Goal: Check status

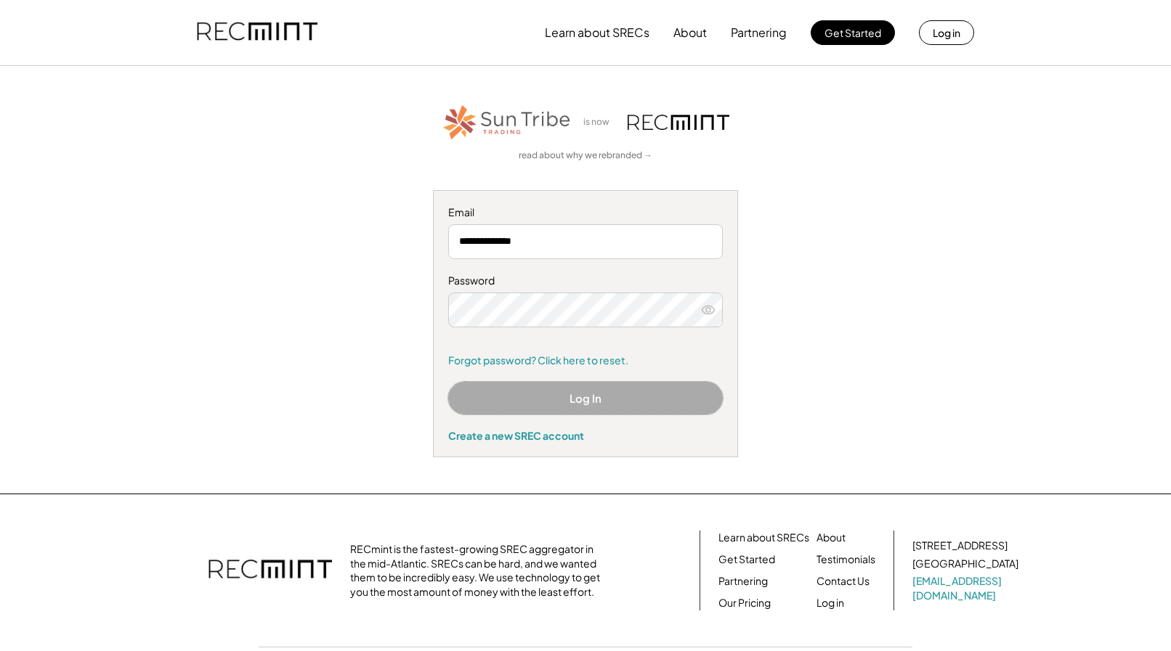
click at [536, 395] on button "Log In" at bounding box center [585, 398] width 275 height 33
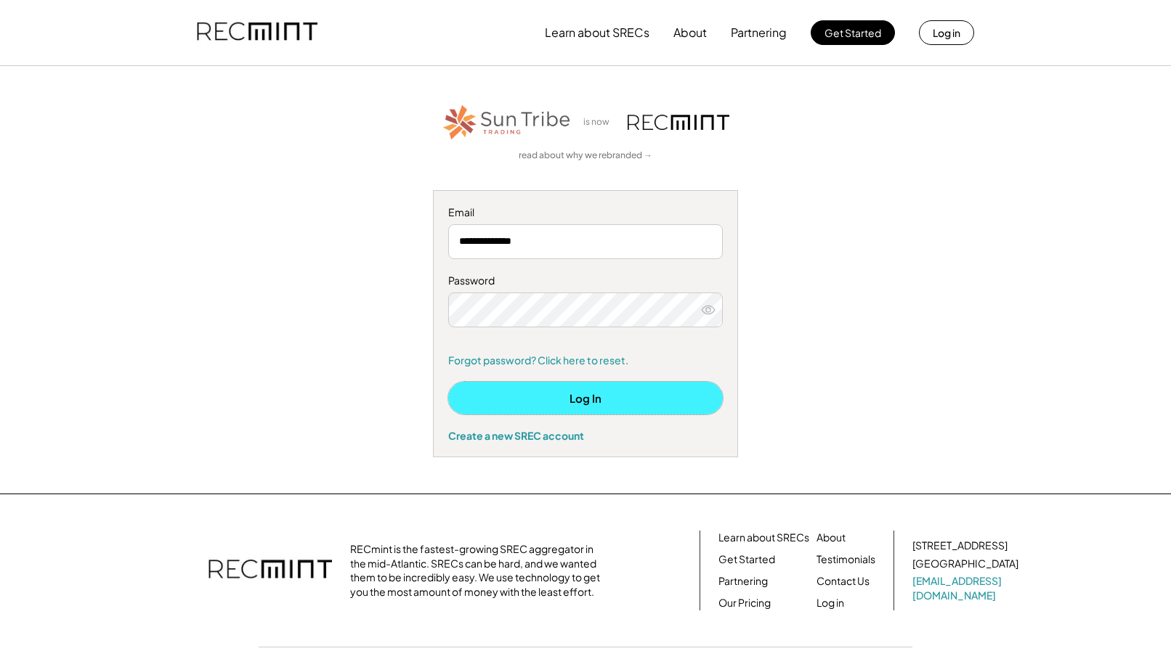
click at [543, 397] on button "Log In" at bounding box center [585, 398] width 275 height 33
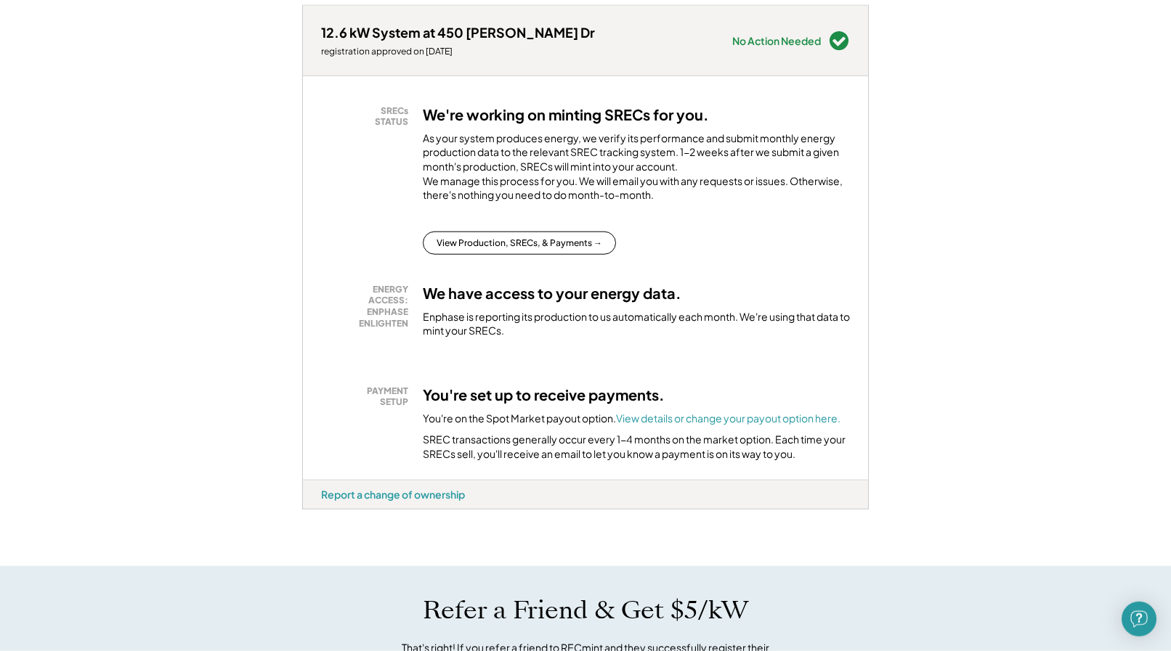
scroll to position [222, 0]
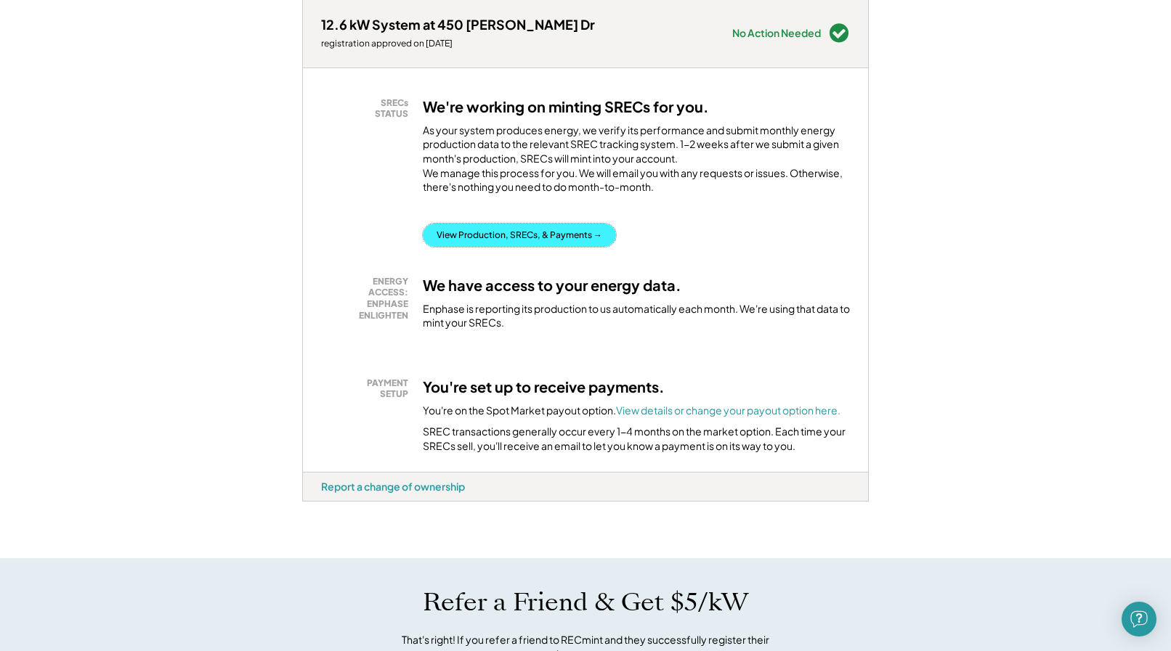
click at [546, 240] on button "View Production, SRECs, & Payments →" at bounding box center [519, 235] width 193 height 23
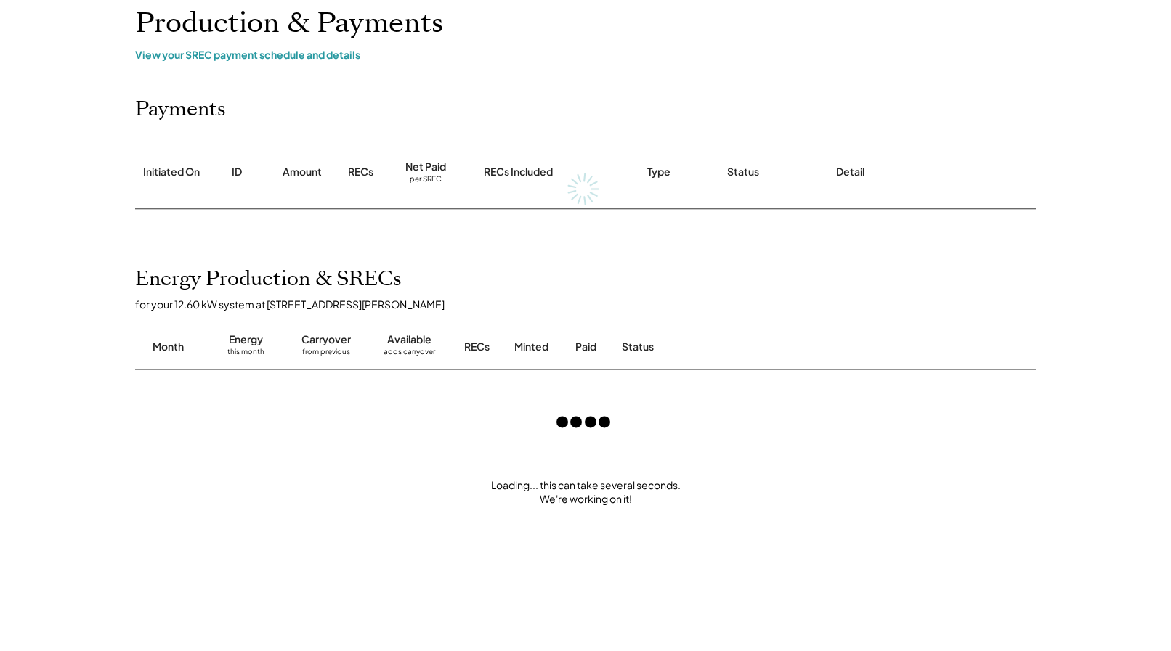
scroll to position [148, 0]
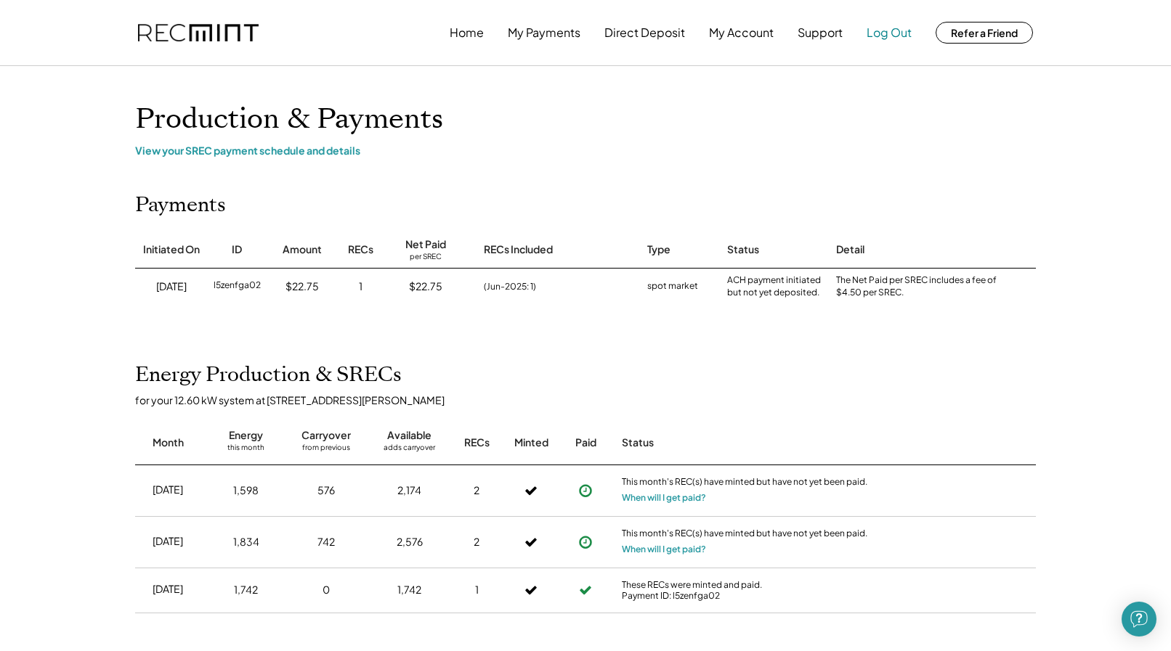
click at [901, 35] on button "Log Out" at bounding box center [888, 32] width 45 height 29
